Goal: Transaction & Acquisition: Subscribe to service/newsletter

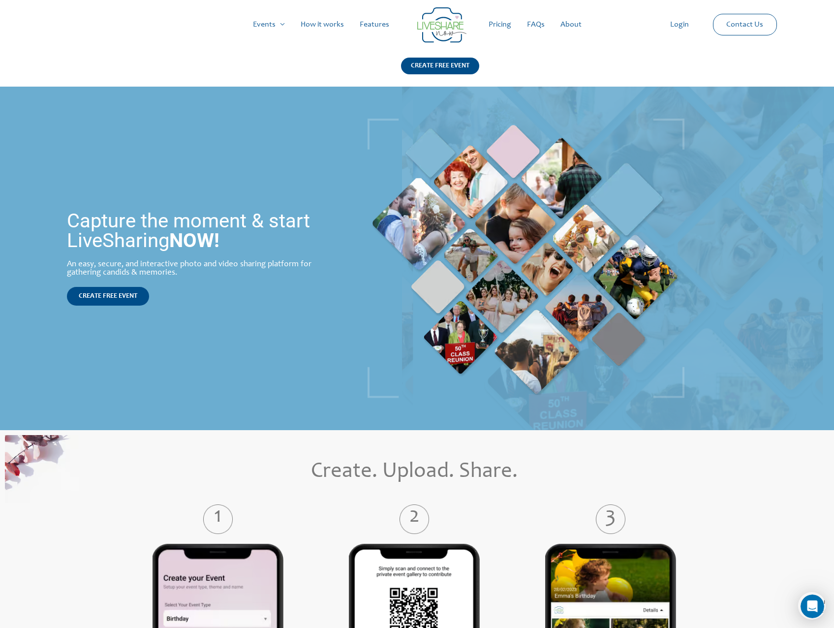
click at [501, 28] on link "Pricing" at bounding box center [500, 24] width 38 height 31
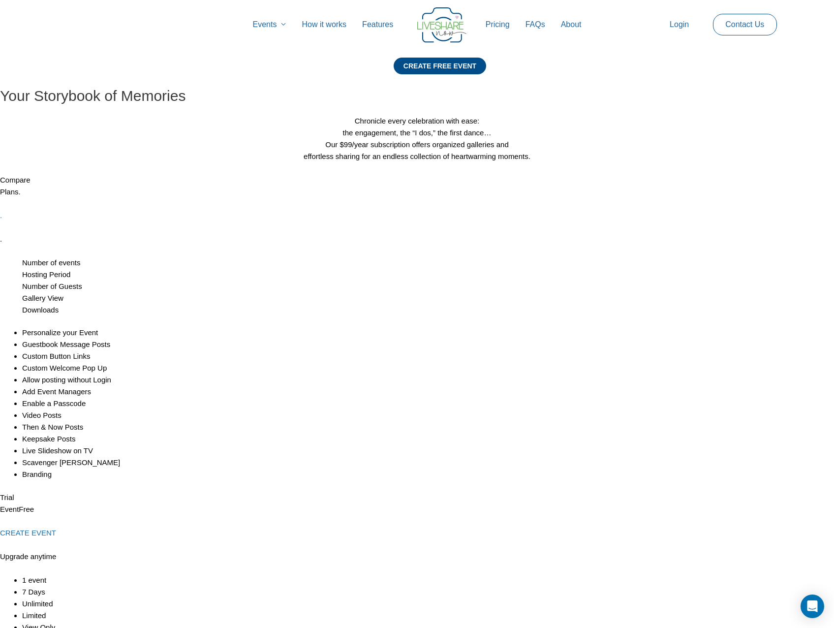
click at [506, 27] on link "Pricing" at bounding box center [498, 24] width 40 height 31
